Goal: Use online tool/utility: Utilize a website feature to perform a specific function

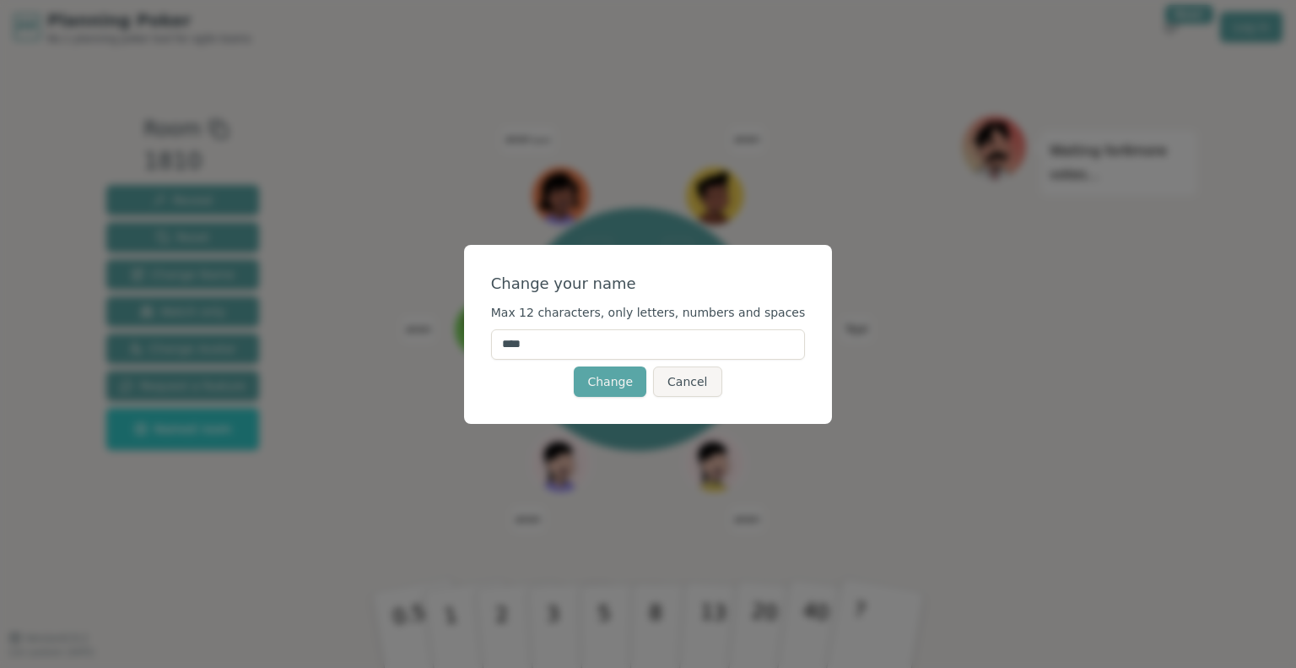
click at [595, 340] on input "****" at bounding box center [648, 344] width 315 height 30
type input "*"
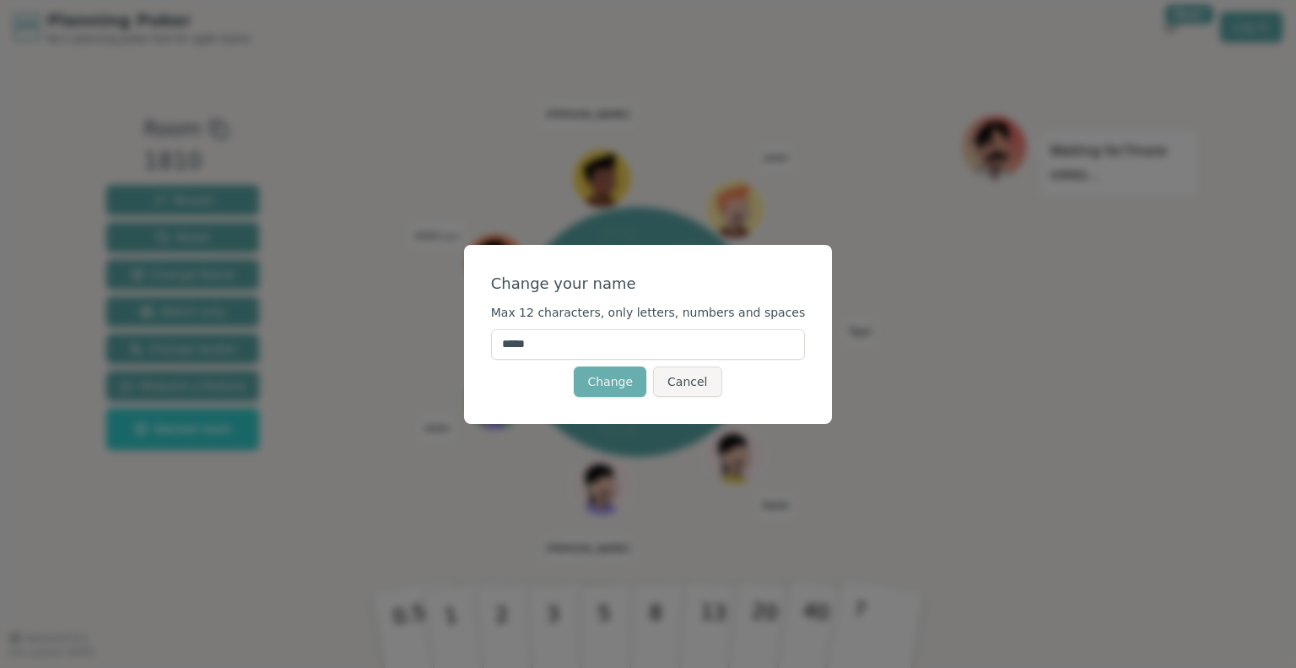
type input "*****"
click at [619, 386] on button "Change" at bounding box center [610, 381] width 73 height 30
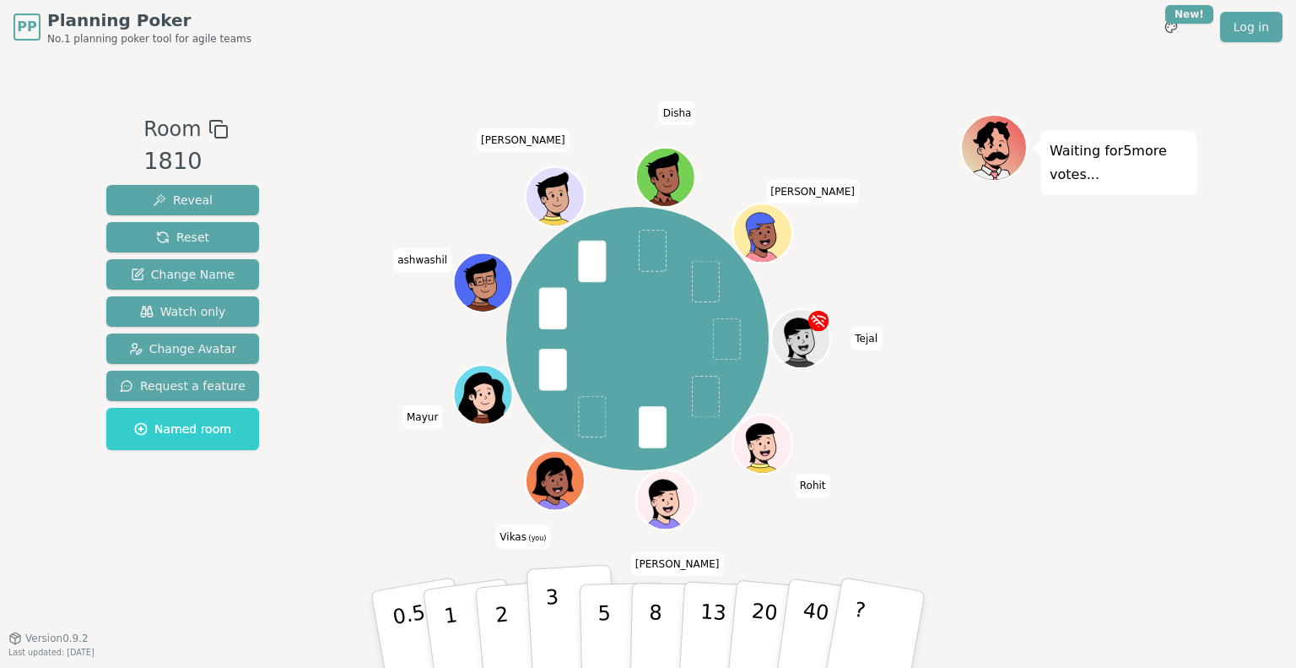
click at [545, 606] on p "3" at bounding box center [554, 631] width 19 height 92
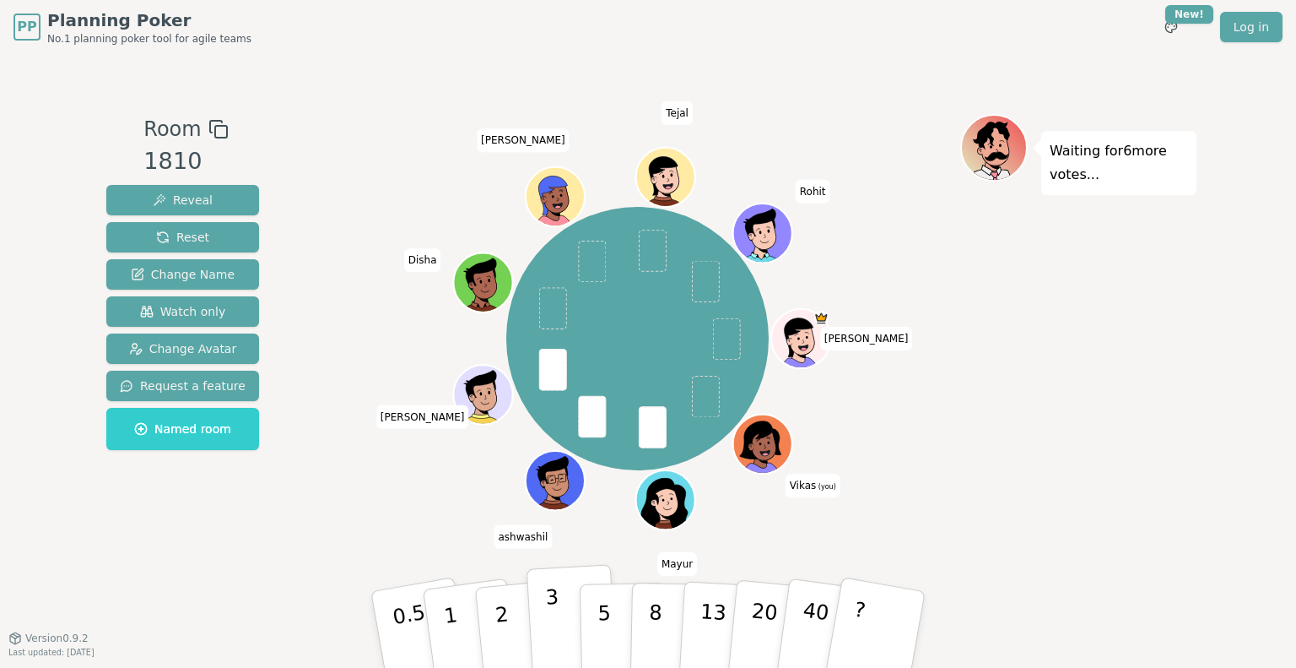
click at [555, 621] on p "3" at bounding box center [554, 631] width 19 height 92
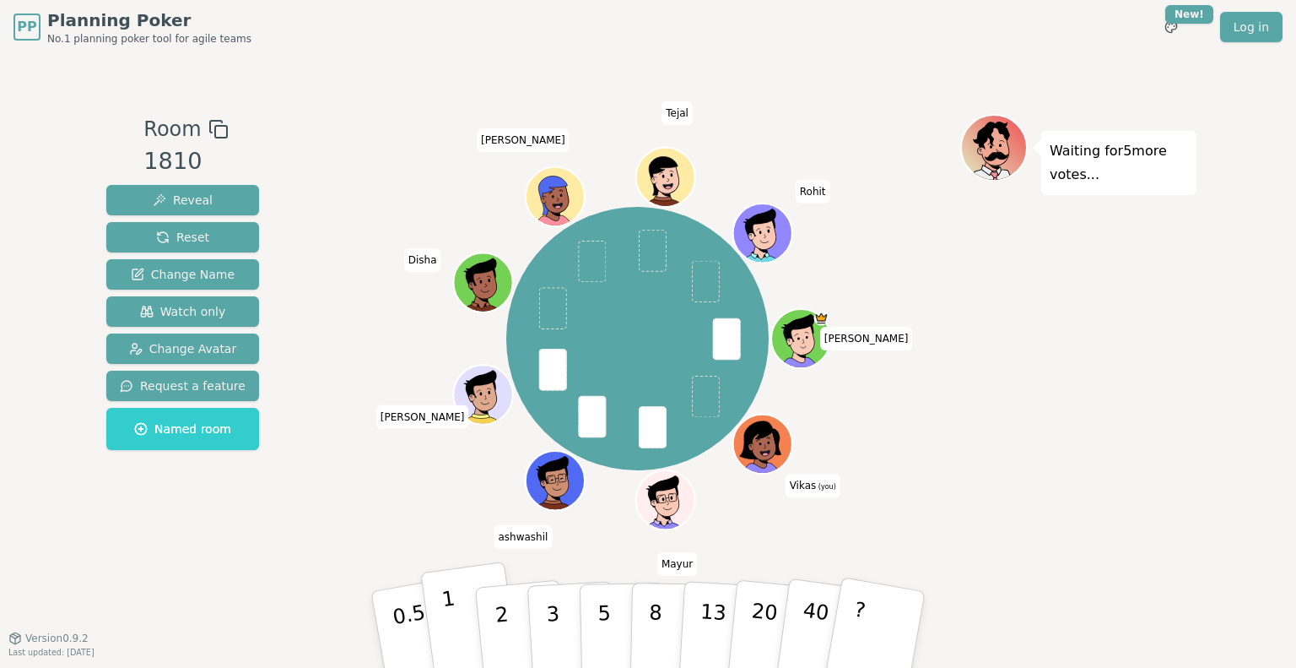
click at [446, 602] on p "1" at bounding box center [453, 632] width 25 height 92
click at [500, 610] on p "2" at bounding box center [504, 632] width 22 height 92
click at [497, 596] on p "2" at bounding box center [504, 632] width 22 height 92
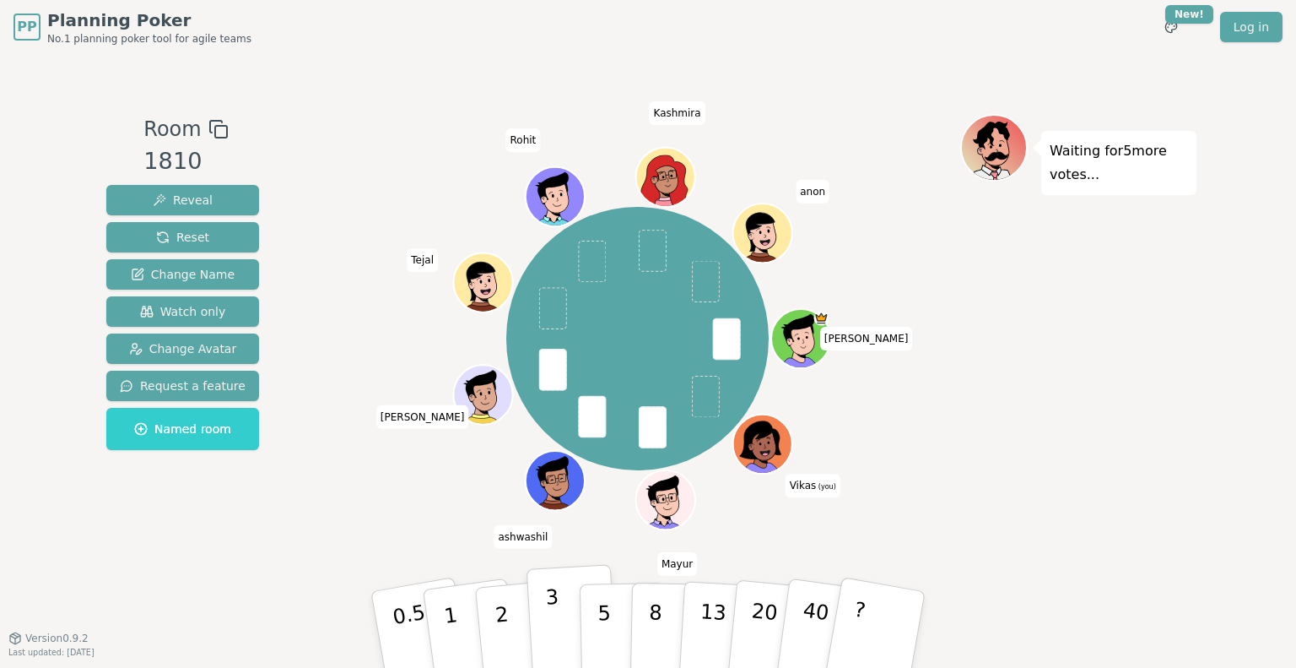
click at [558, 599] on button "3" at bounding box center [573, 630] width 92 height 132
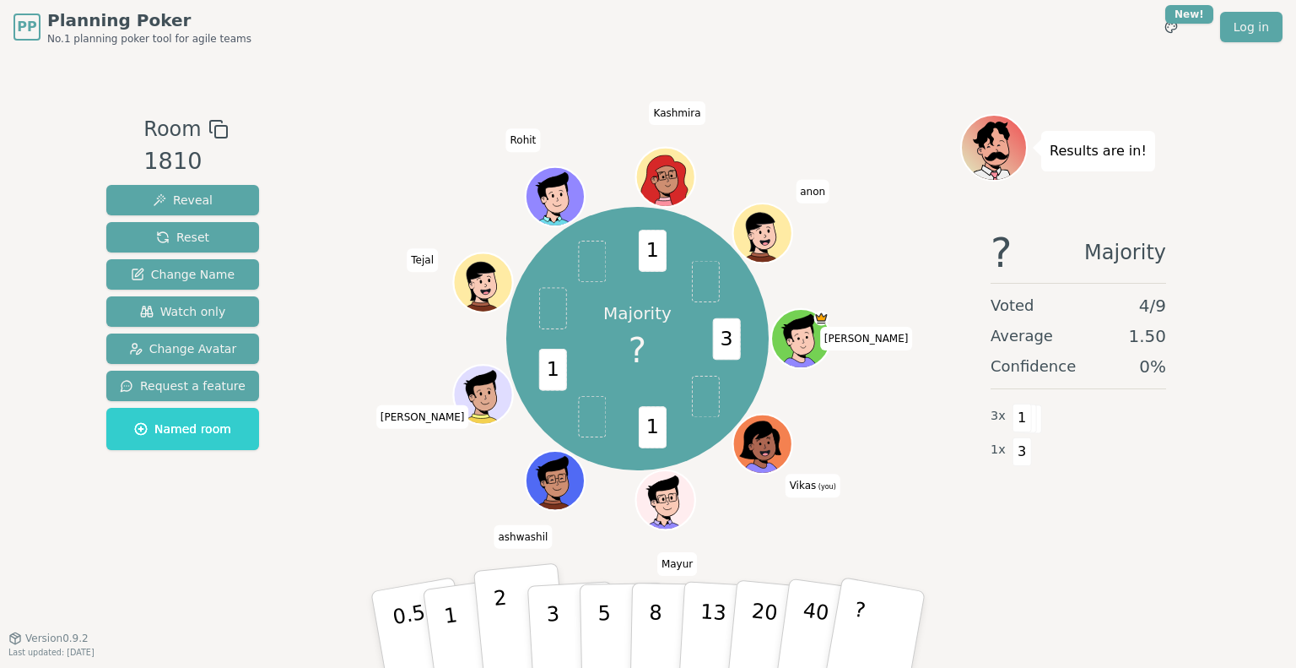
click at [506, 615] on button "2" at bounding box center [521, 630] width 96 height 134
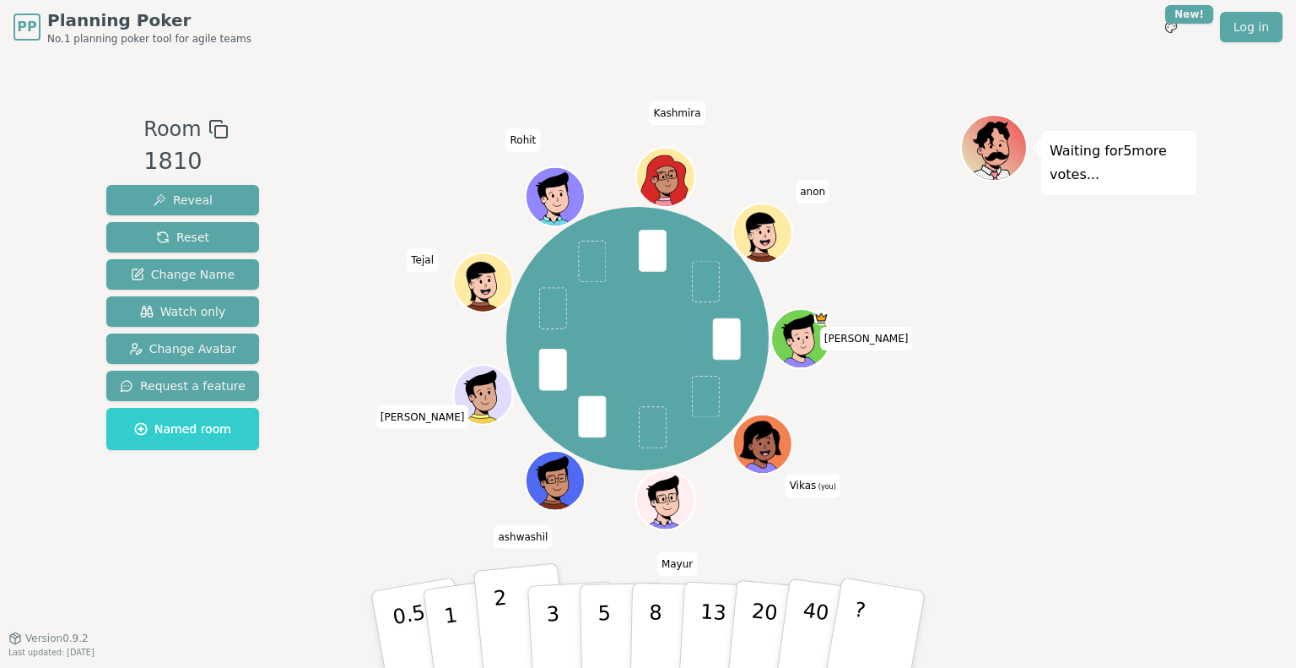
click at [506, 605] on button "2" at bounding box center [521, 630] width 96 height 134
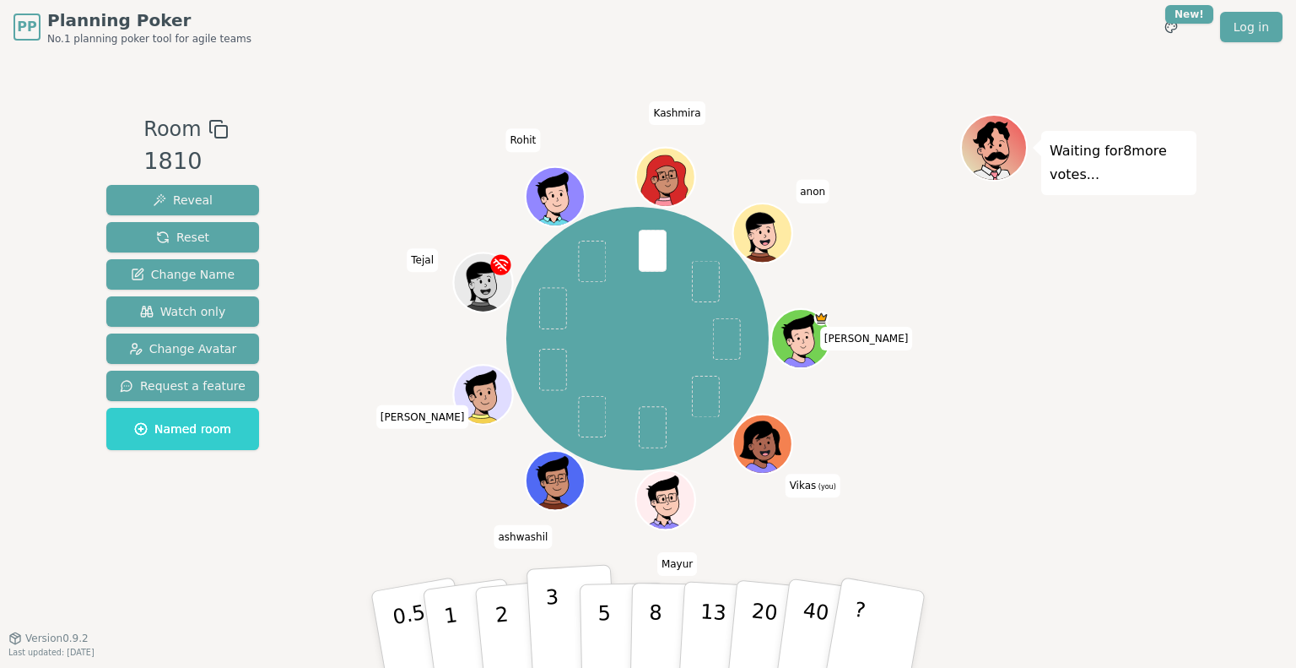
click at [540, 604] on button "3" at bounding box center [573, 630] width 92 height 132
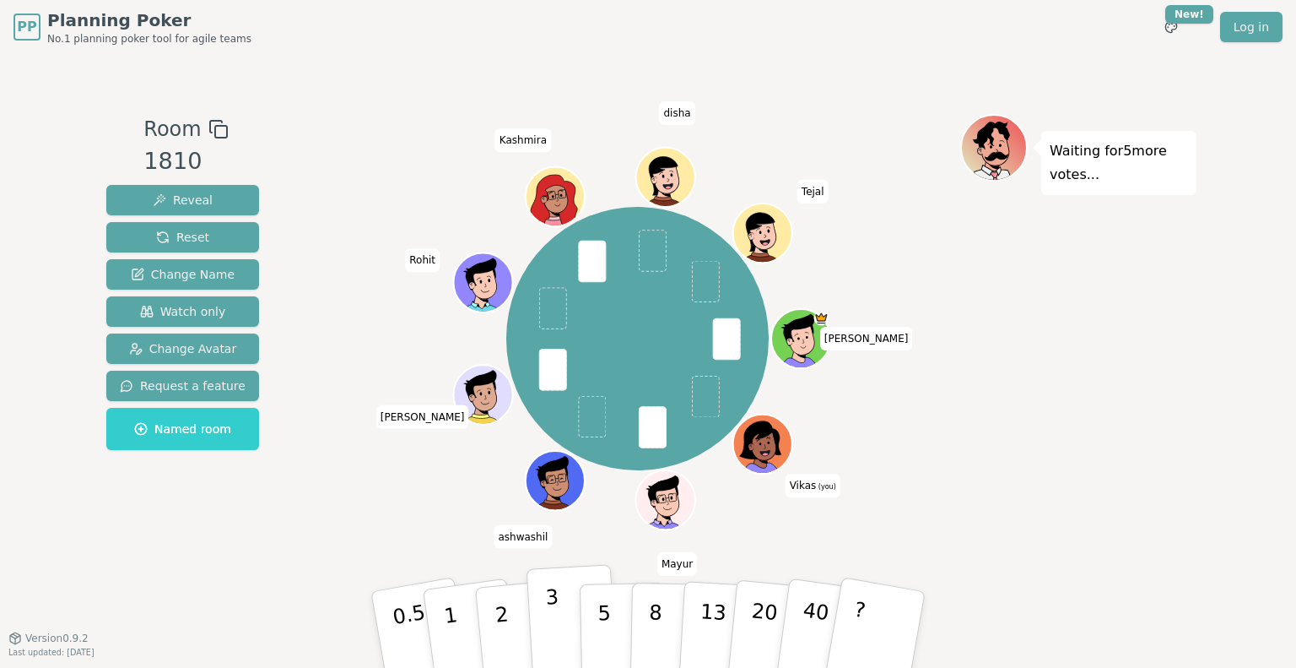
click at [554, 607] on p "3" at bounding box center [554, 631] width 19 height 92
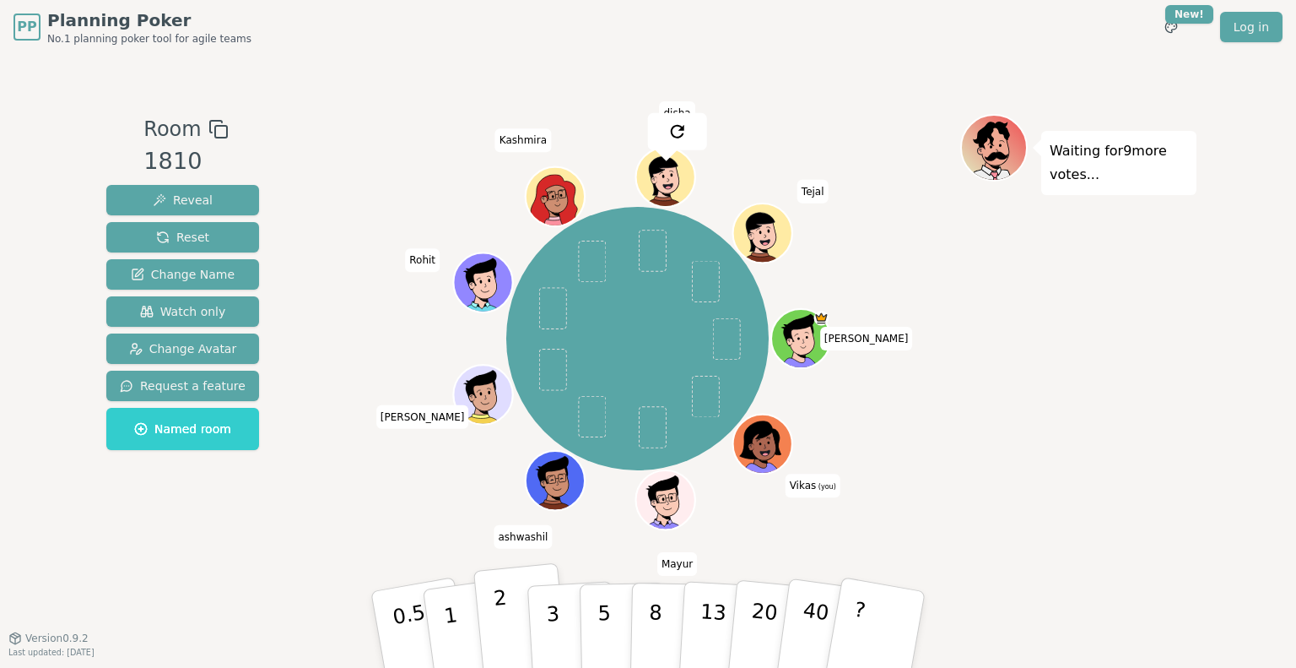
click at [502, 612] on p "2" at bounding box center [504, 632] width 22 height 92
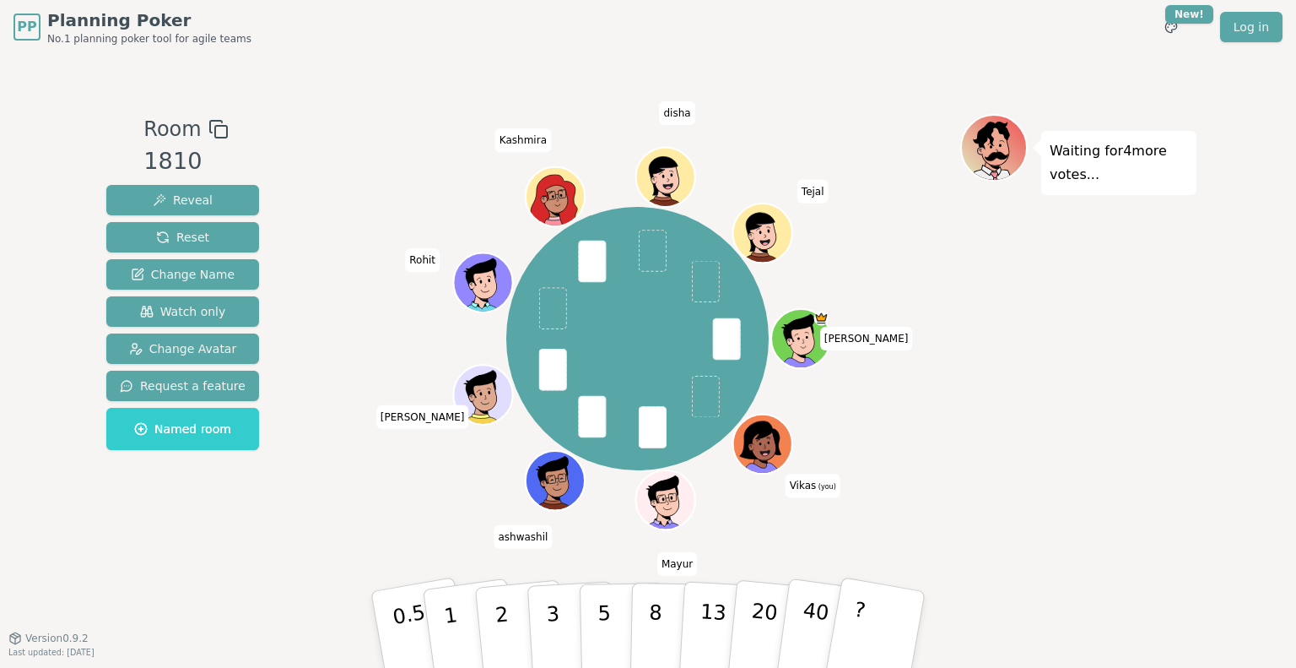
click at [808, 411] on div "[PERSON_NAME] (you) [PERSON_NAME] ashwashil [PERSON_NAME] [PERSON_NAME] disha […" at bounding box center [638, 338] width 646 height 389
click at [506, 622] on p "2" at bounding box center [504, 632] width 22 height 92
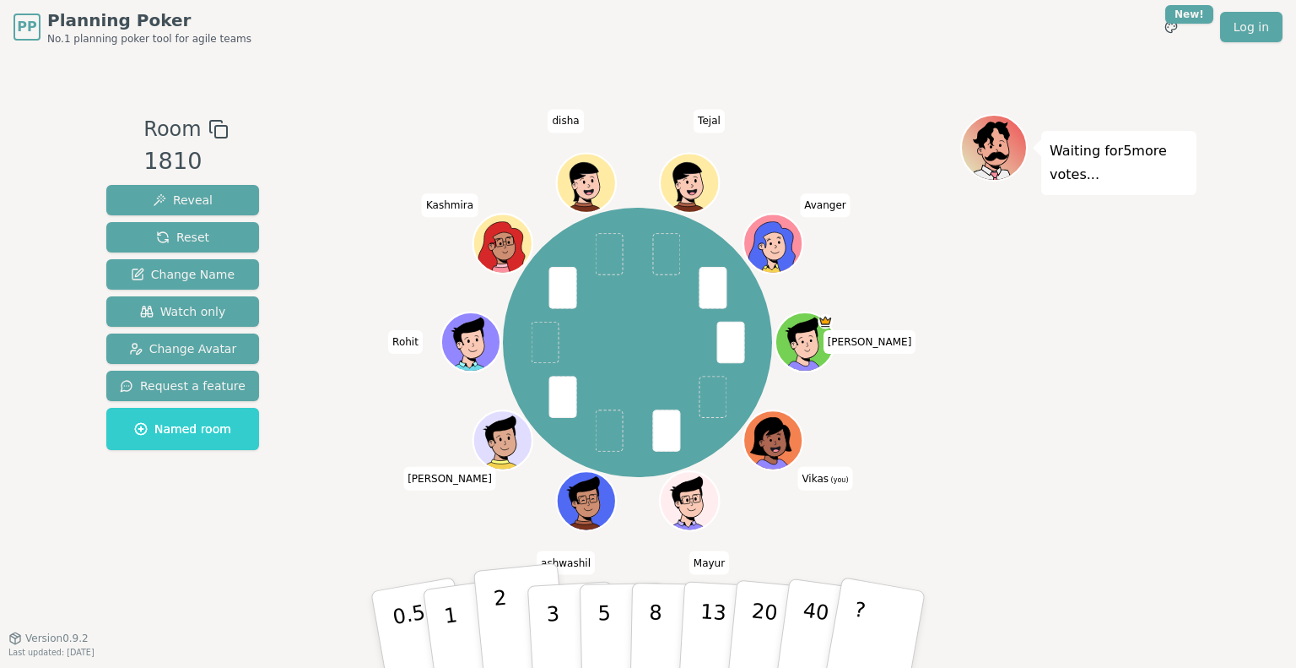
click at [506, 619] on p "2" at bounding box center [504, 632] width 22 height 92
click at [496, 615] on p "2" at bounding box center [504, 632] width 22 height 92
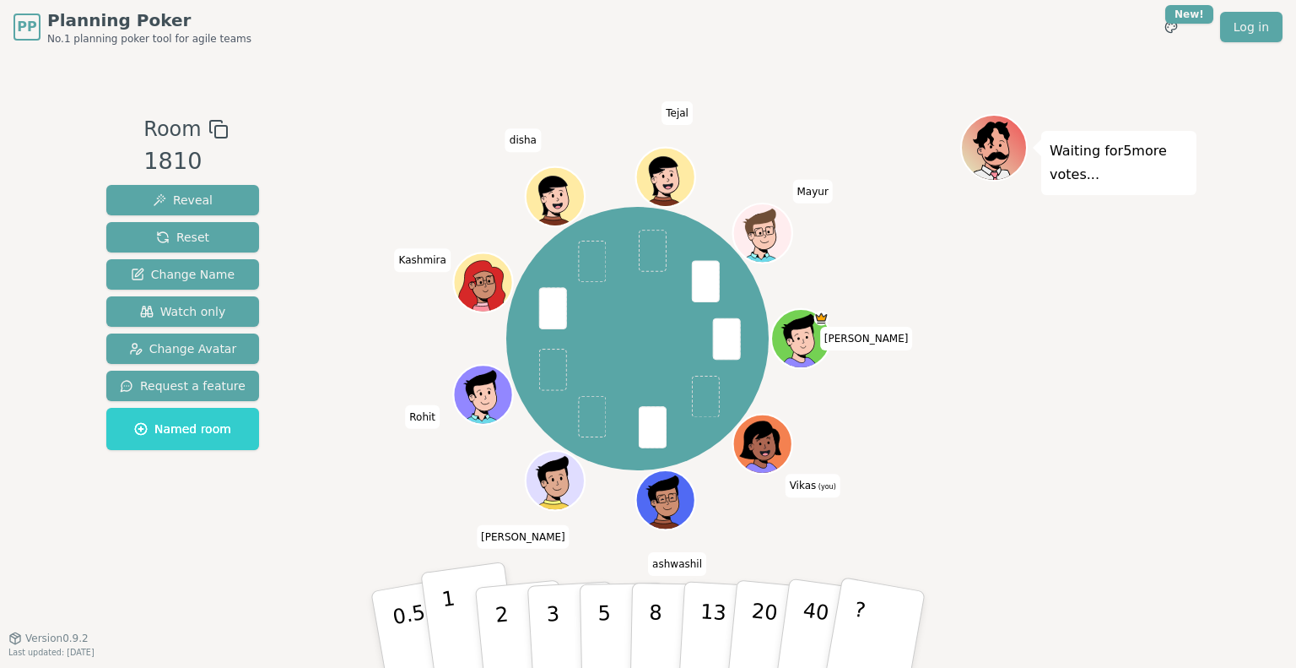
click at [457, 607] on button "1" at bounding box center [470, 629] width 100 height 137
click at [511, 603] on button "2" at bounding box center [521, 630] width 96 height 134
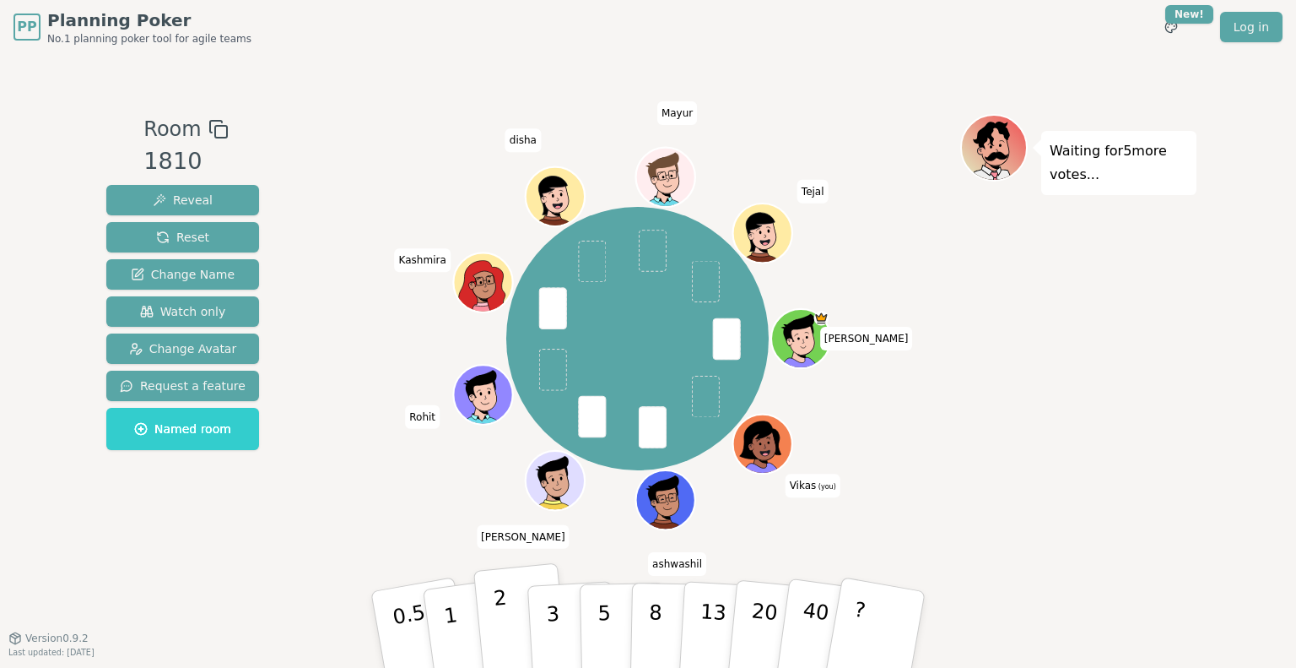
click at [511, 612] on button "2" at bounding box center [521, 630] width 96 height 134
